Goal: Information Seeking & Learning: Learn about a topic

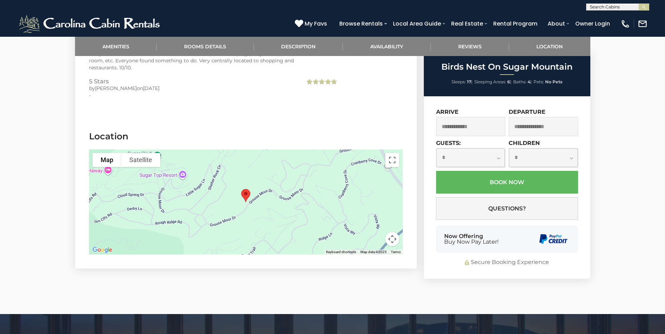
scroll to position [1646, 0]
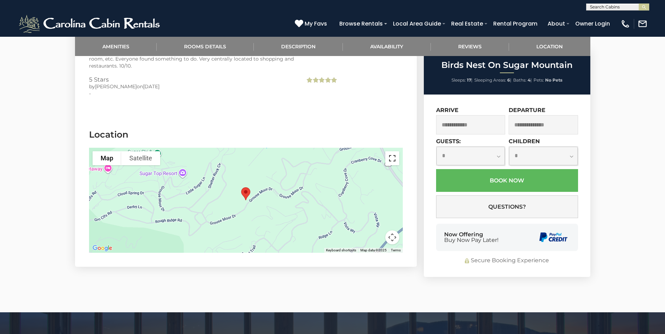
click at [394, 151] on button "Toggle fullscreen view" at bounding box center [392, 158] width 14 height 14
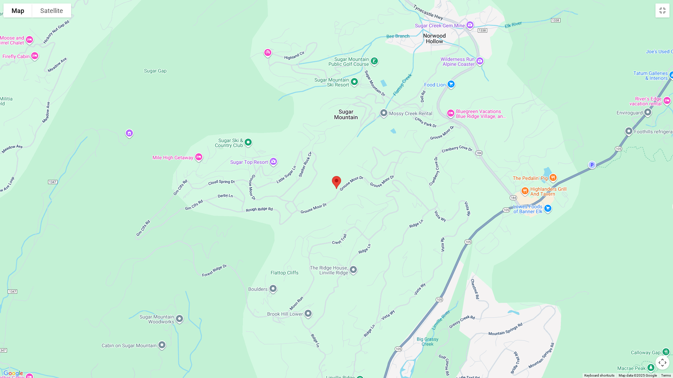
click at [662, 334] on button "Map camera controls" at bounding box center [662, 363] width 14 height 14
click at [645, 326] on button "Zoom in" at bounding box center [645, 328] width 14 height 14
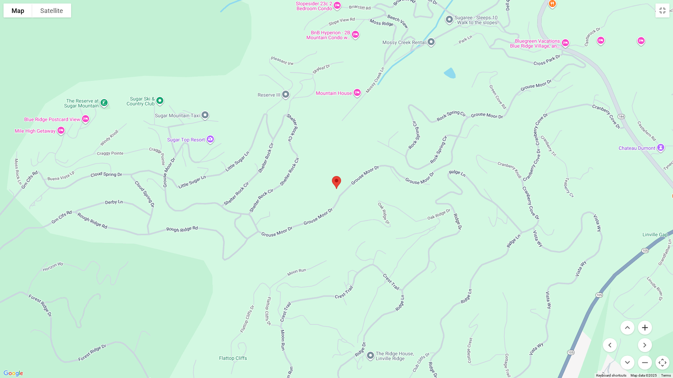
click at [645, 325] on button "Zoom in" at bounding box center [645, 328] width 14 height 14
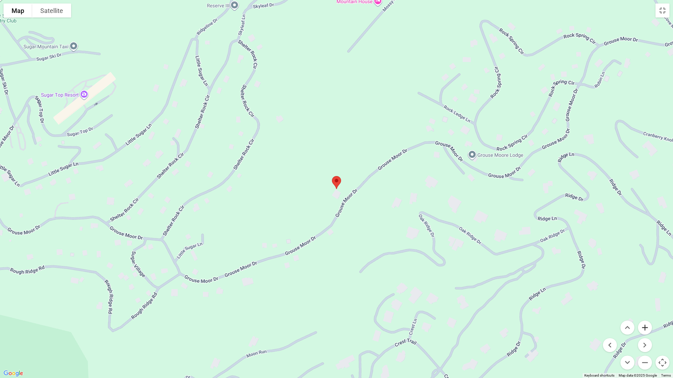
click at [645, 325] on button "Zoom in" at bounding box center [645, 328] width 14 height 14
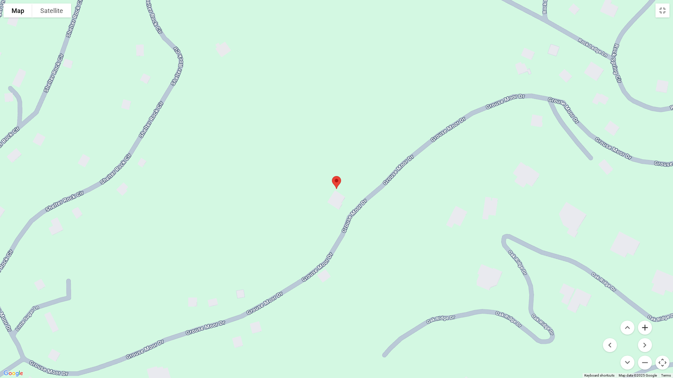
click at [645, 325] on button "Zoom in" at bounding box center [645, 328] width 14 height 14
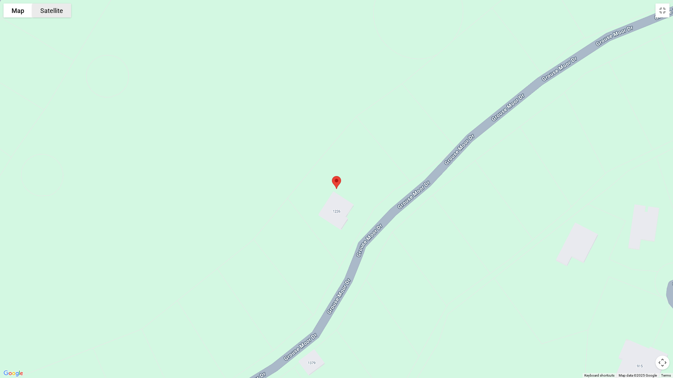
click at [58, 13] on button "Satellite" at bounding box center [51, 11] width 39 height 14
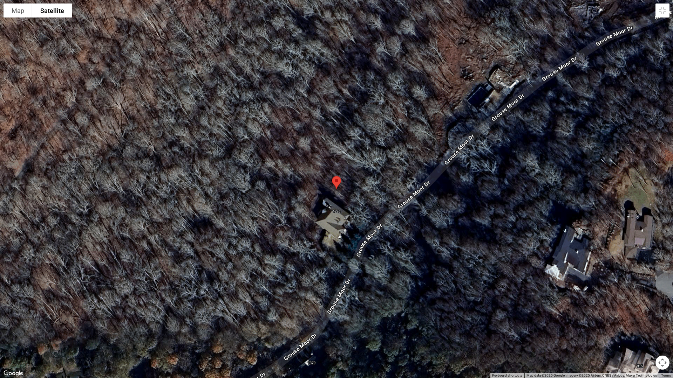
click at [661, 334] on button "Map camera controls" at bounding box center [662, 363] width 14 height 14
click at [643, 325] on button "Zoom in" at bounding box center [645, 328] width 14 height 14
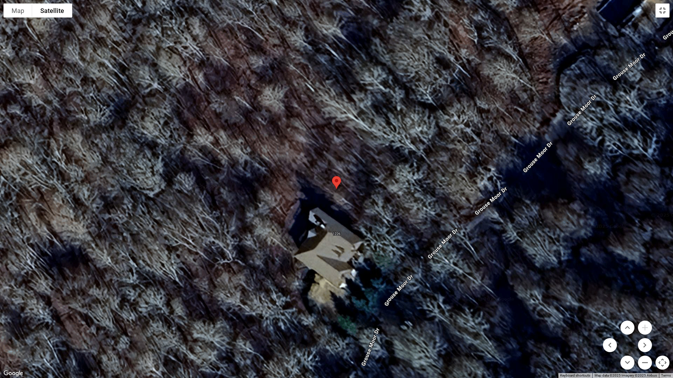
click at [663, 11] on button "Toggle fullscreen view" at bounding box center [662, 11] width 14 height 14
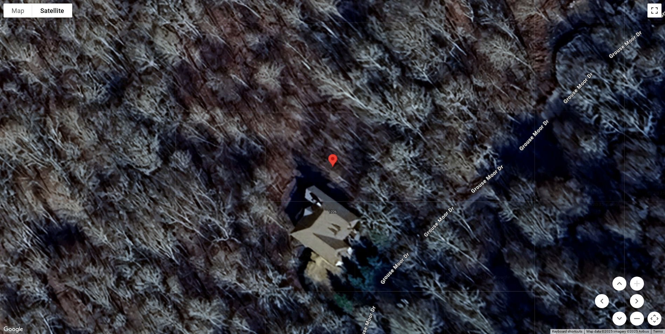
scroll to position [1401, 0]
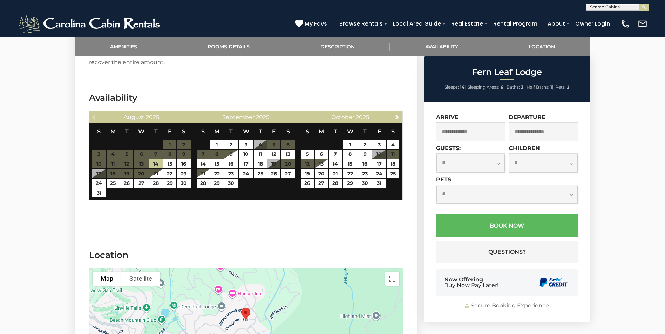
scroll to position [1681, 0]
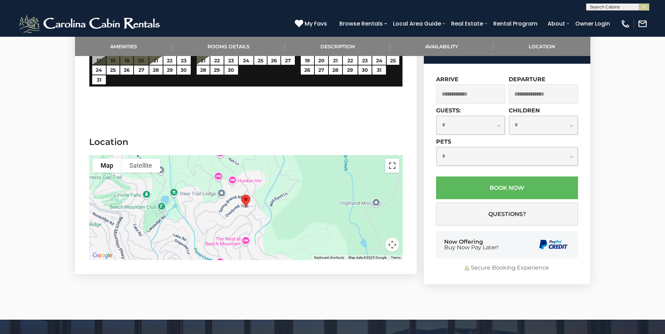
click at [394, 159] on button "Toggle fullscreen view" at bounding box center [392, 166] width 14 height 14
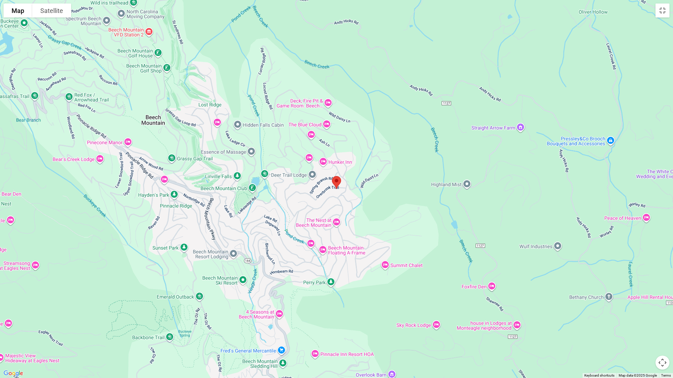
click at [662, 334] on button "Map camera controls" at bounding box center [662, 363] width 14 height 14
click at [643, 328] on button "Zoom in" at bounding box center [645, 328] width 14 height 14
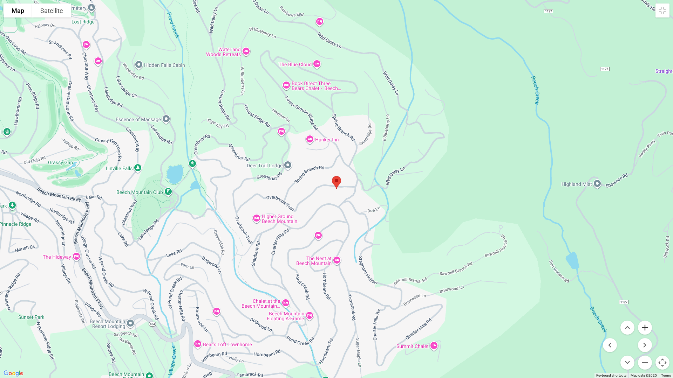
click at [643, 328] on button "Zoom in" at bounding box center [645, 328] width 14 height 14
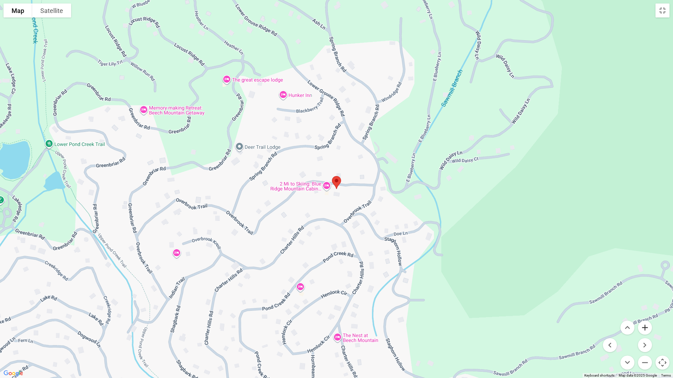
click at [643, 328] on button "Zoom in" at bounding box center [645, 328] width 14 height 14
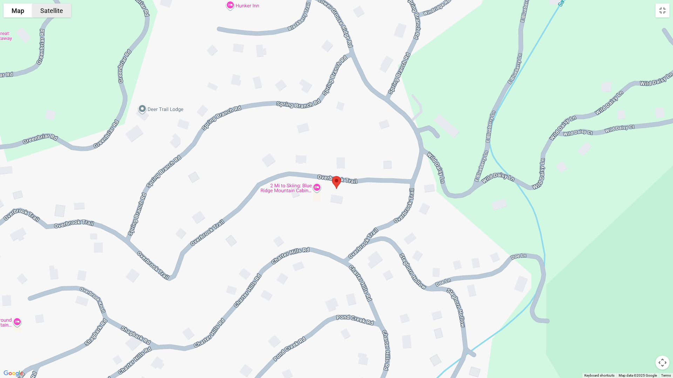
click at [55, 12] on button "Satellite" at bounding box center [51, 11] width 39 height 14
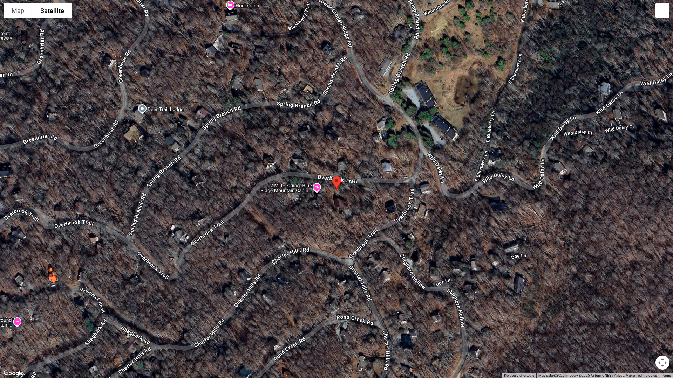
click at [663, 14] on button "Toggle fullscreen view" at bounding box center [662, 11] width 14 height 14
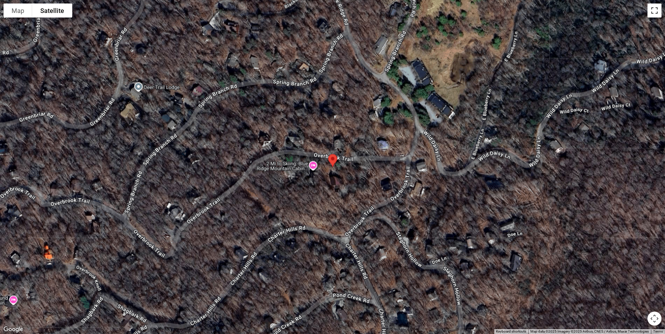
scroll to position [0, 0]
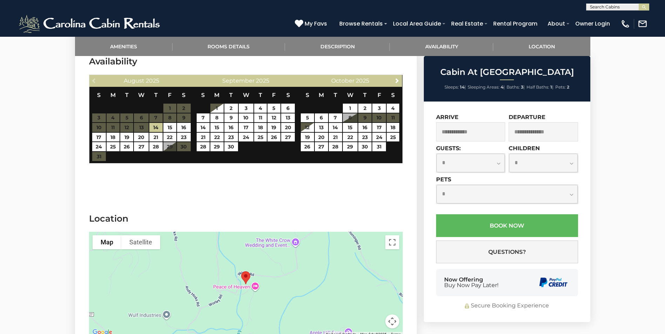
scroll to position [1331, 0]
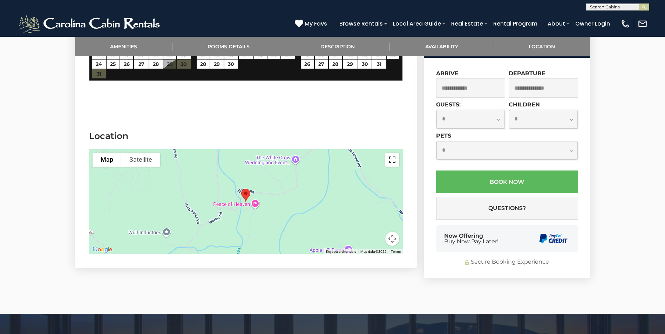
click at [393, 158] on button "Toggle fullscreen view" at bounding box center [392, 160] width 14 height 14
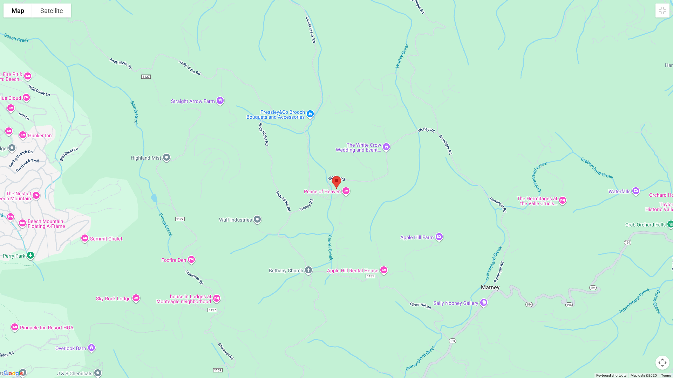
click at [662, 334] on button "Map camera controls" at bounding box center [662, 363] width 14 height 14
click at [642, 325] on button "Zoom in" at bounding box center [645, 328] width 14 height 14
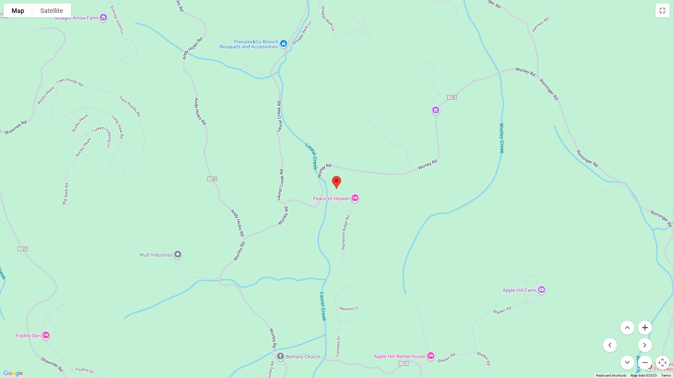
click at [644, 325] on button "Zoom in" at bounding box center [645, 328] width 14 height 14
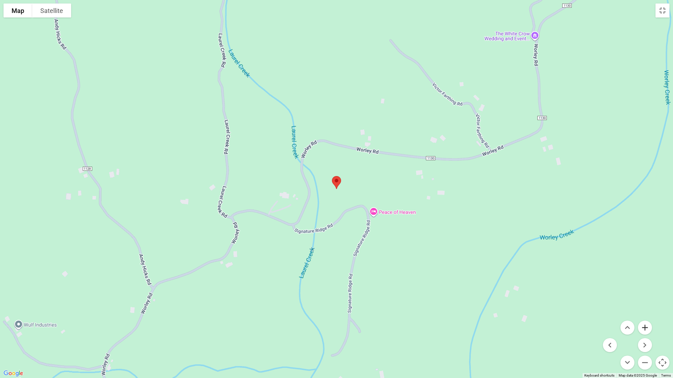
click at [646, 325] on button "Zoom in" at bounding box center [645, 328] width 14 height 14
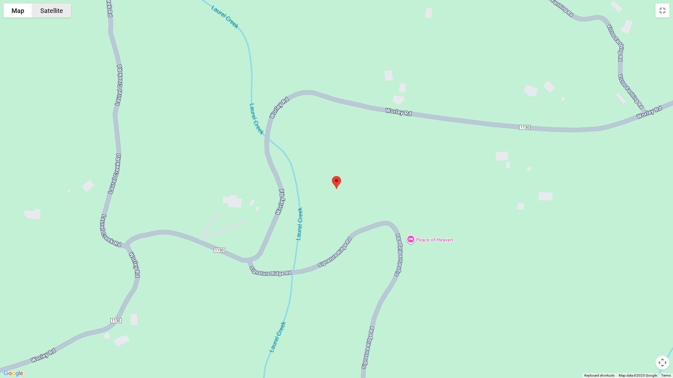
click at [53, 11] on button "Satellite" at bounding box center [51, 11] width 39 height 14
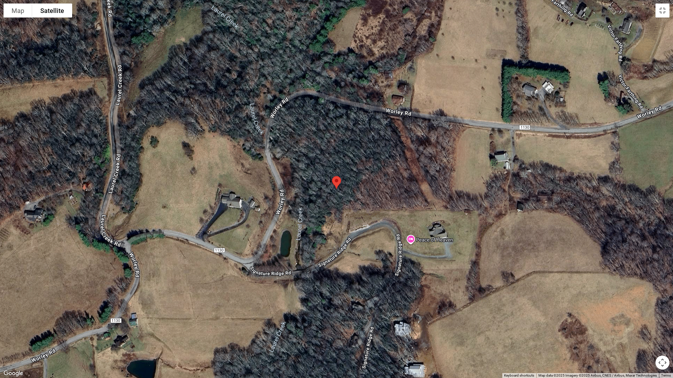
click at [664, 18] on div at bounding box center [336, 189] width 673 height 378
click at [662, 12] on button "Toggle fullscreen view" at bounding box center [662, 11] width 14 height 14
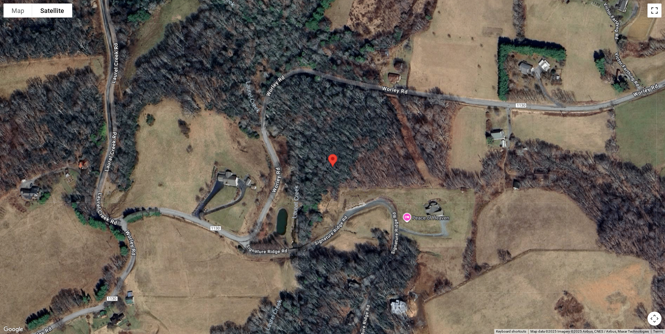
scroll to position [105, 0]
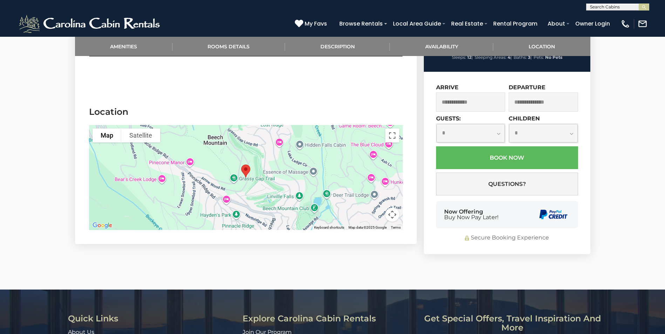
scroll to position [1506, 0]
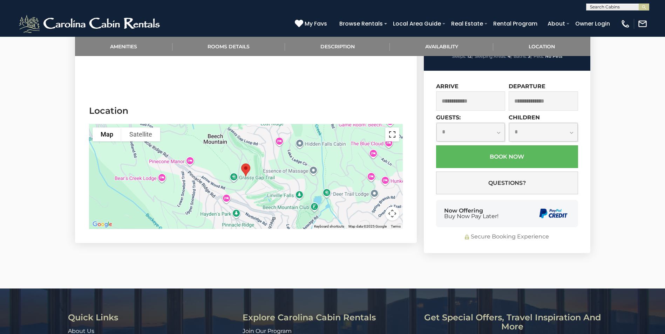
click at [395, 128] on button "Toggle fullscreen view" at bounding box center [392, 135] width 14 height 14
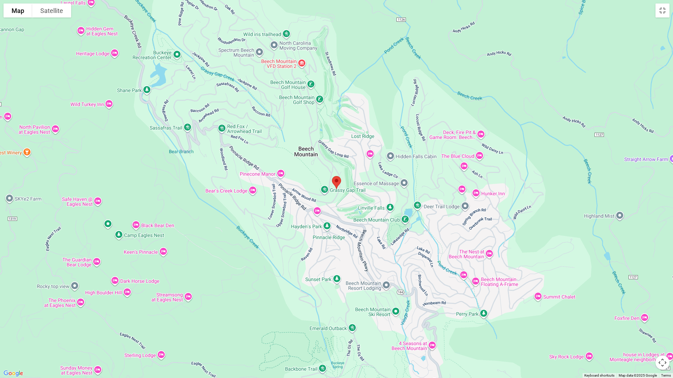
click at [662, 334] on button "Map camera controls" at bounding box center [662, 363] width 14 height 14
click at [644, 327] on button "Zoom in" at bounding box center [645, 328] width 14 height 14
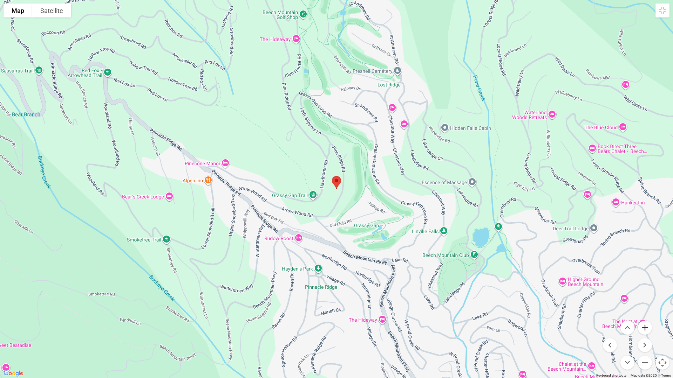
click at [644, 327] on button "Zoom in" at bounding box center [645, 328] width 14 height 14
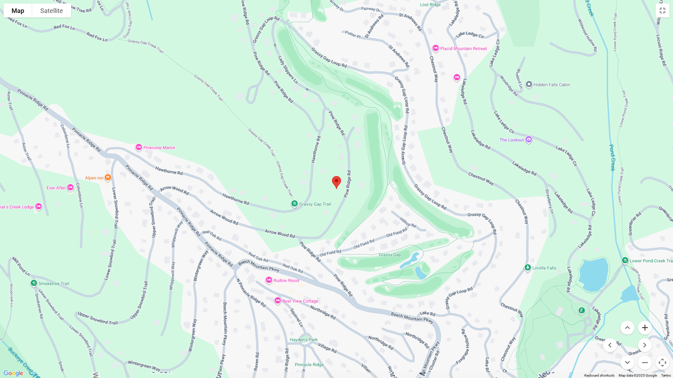
click at [644, 327] on button "Zoom in" at bounding box center [645, 328] width 14 height 14
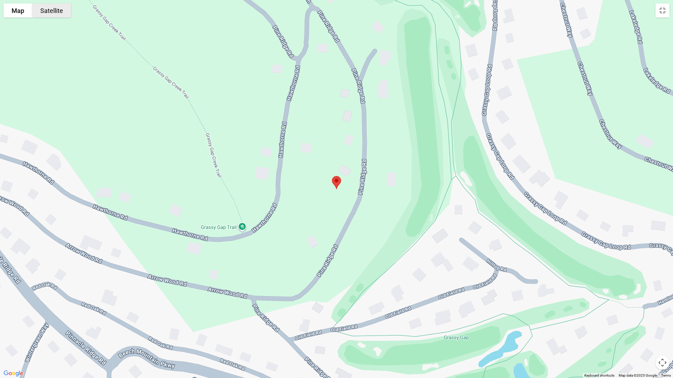
click at [60, 14] on button "Satellite" at bounding box center [51, 11] width 39 height 14
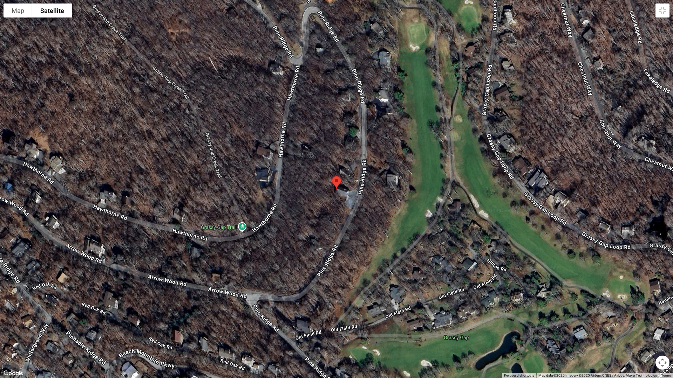
click at [663, 9] on button "Toggle fullscreen view" at bounding box center [662, 11] width 14 height 14
